Goal: Obtain resource: Download file/media

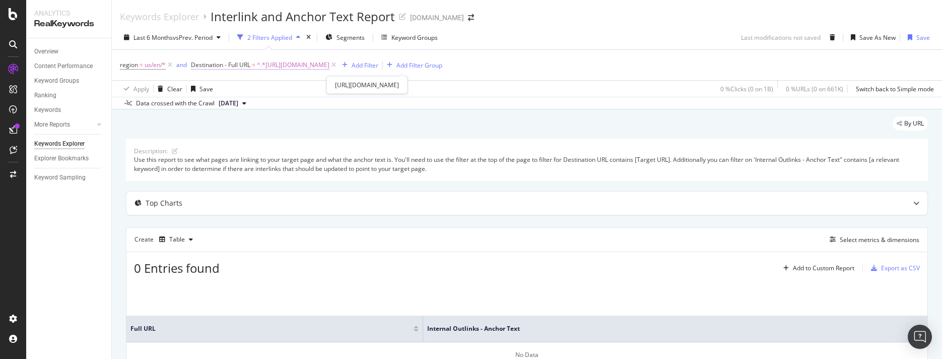
click at [329, 62] on span "^.*[URL][DOMAIN_NAME]" at bounding box center [293, 65] width 73 height 14
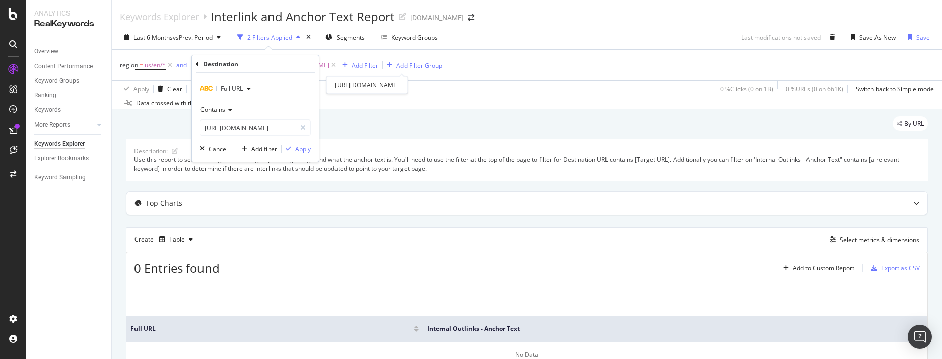
click at [329, 64] on span "^.*[URL][DOMAIN_NAME]" at bounding box center [293, 65] width 73 height 14
click at [303, 128] on icon at bounding box center [303, 127] width 6 height 7
click at [266, 129] on input "text" at bounding box center [255, 127] width 110 height 16
paste input "[URL][DOMAIN_NAME]"
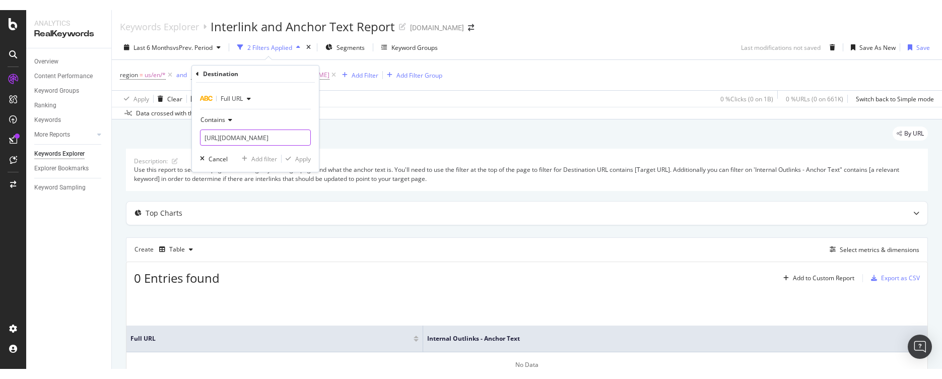
scroll to position [0, 205]
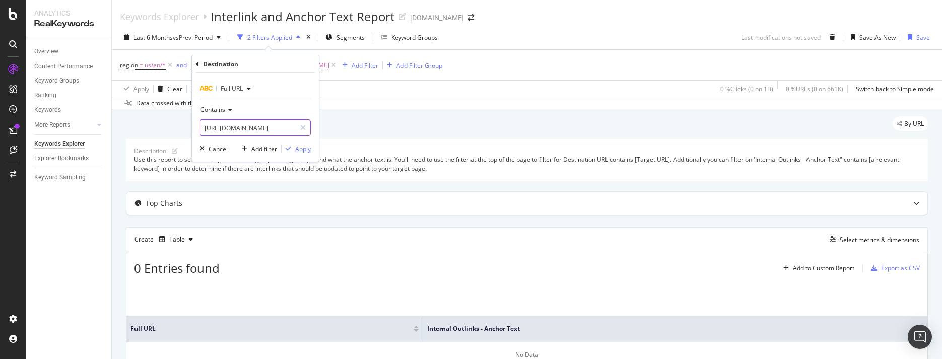
type input "[URL][DOMAIN_NAME]"
click at [303, 150] on div "Apply" at bounding box center [303, 149] width 16 height 9
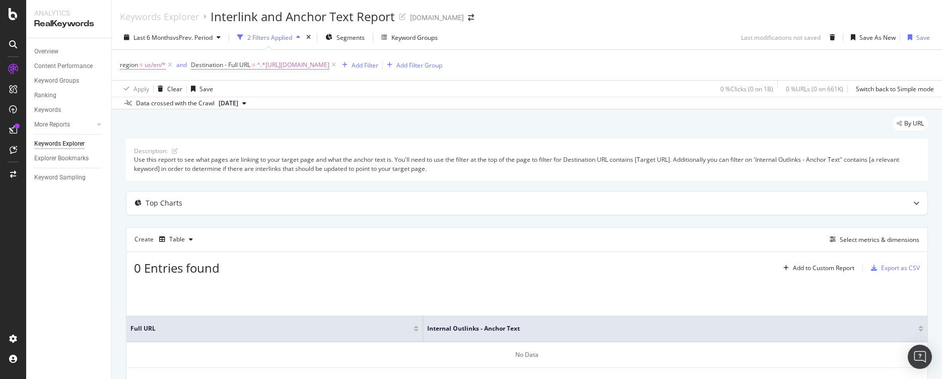
click at [329, 65] on span "^.*[URL][DOMAIN_NAME]" at bounding box center [293, 65] width 73 height 14
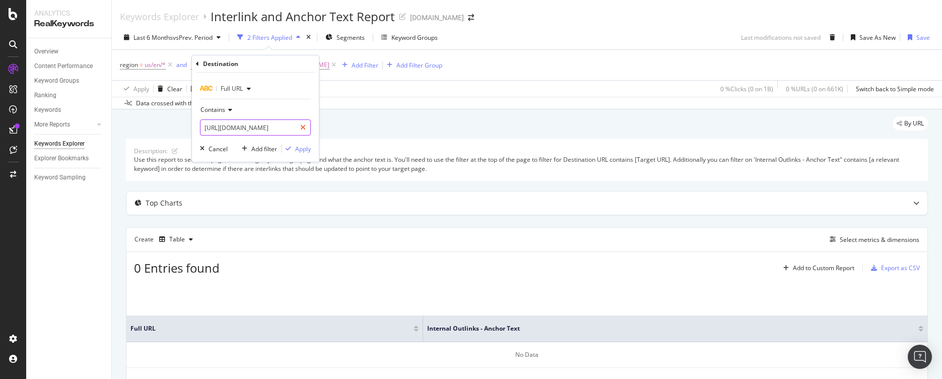
click at [303, 125] on icon at bounding box center [303, 127] width 6 height 7
click at [278, 131] on input "text" at bounding box center [255, 127] width 110 height 16
paste input "[URL][DOMAIN_NAME]"
type input "[URL][DOMAIN_NAME]"
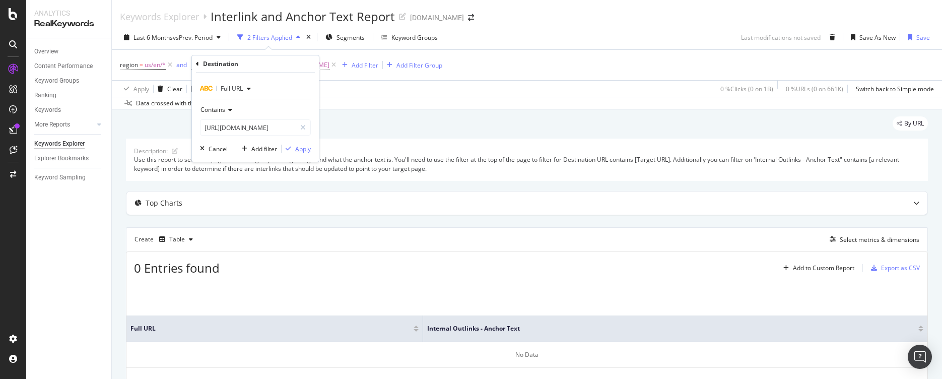
click at [299, 147] on div "Apply" at bounding box center [303, 149] width 16 height 9
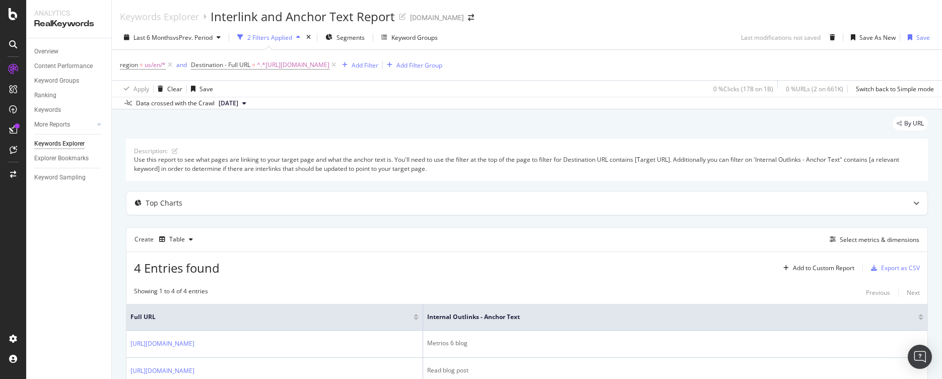
scroll to position [153, 0]
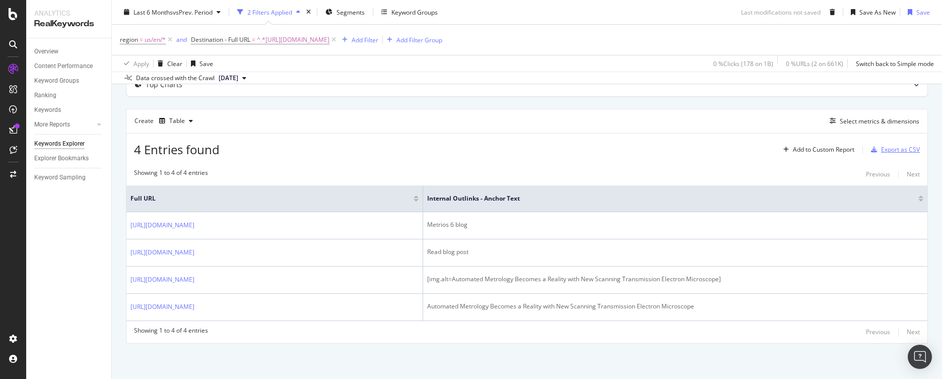
click at [882, 145] on div "Export as CSV" at bounding box center [900, 149] width 39 height 9
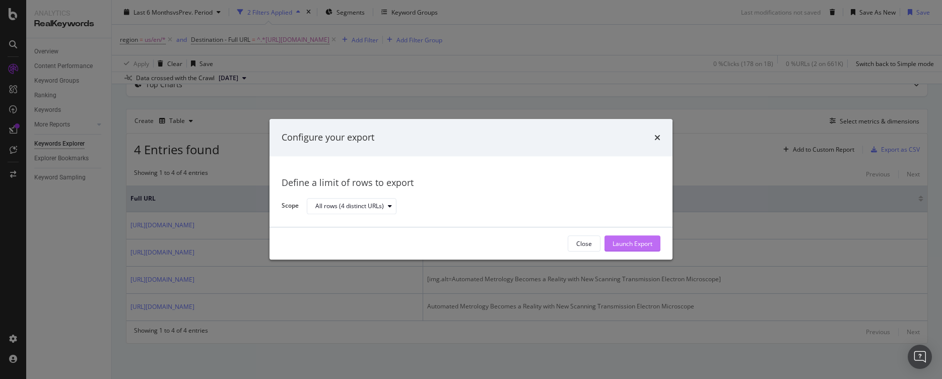
click at [621, 247] on div "Launch Export" at bounding box center [632, 243] width 40 height 9
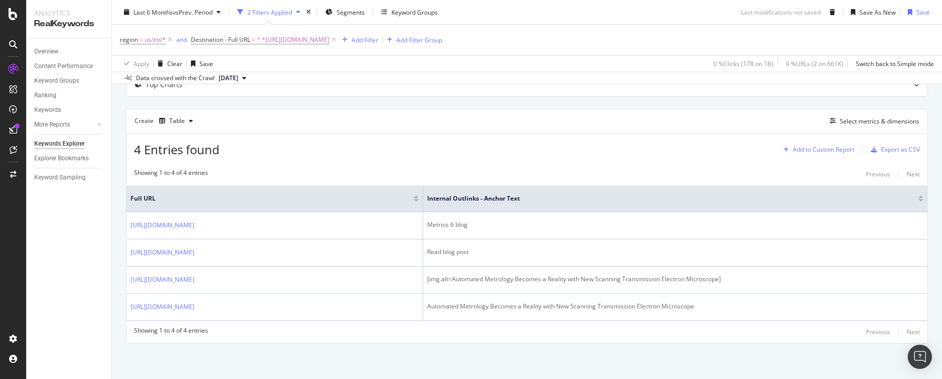
drag, startPoint x: 676, startPoint y: 132, endPoint x: 840, endPoint y: 119, distance: 163.7
click at [676, 163] on div "Showing 1 to 4 of 4 entries Previous Next Full URL Internal Outlinks - Anchor T…" at bounding box center [526, 253] width 801 height 180
click at [899, 145] on div "Export as CSV" at bounding box center [900, 149] width 39 height 9
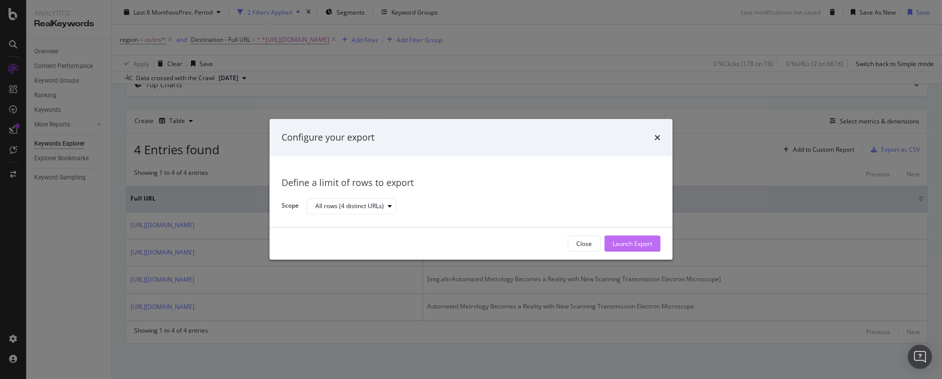
click at [632, 246] on div "Launch Export" at bounding box center [632, 243] width 40 height 9
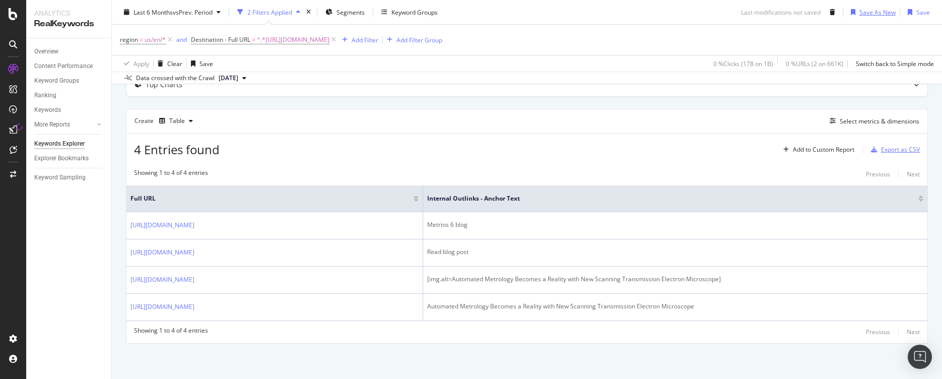
scroll to position [140, 0]
click at [757, 339] on div "Showing 1 to 4 of 4 entries Previous Next Full URL Internal Outlinks - Anchor T…" at bounding box center [526, 253] width 801 height 180
